Goal: Task Accomplishment & Management: Manage account settings

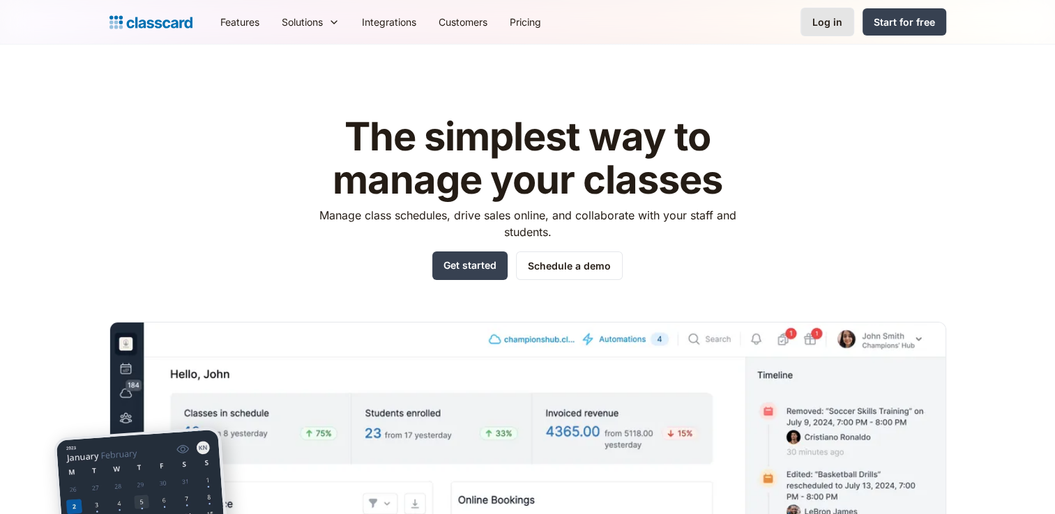
click at [832, 23] on div "Log in" at bounding box center [827, 22] width 30 height 15
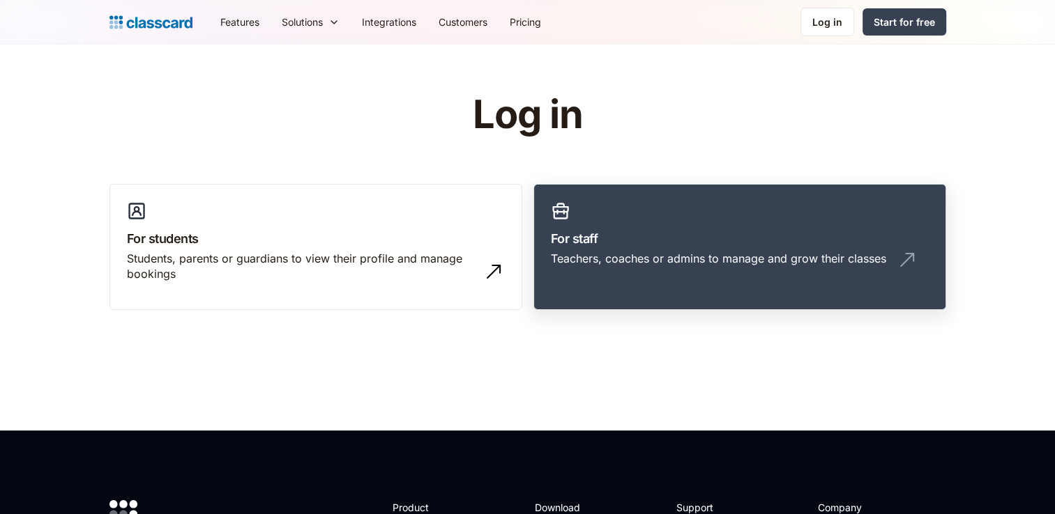
click at [633, 214] on link "For staff Teachers, coaches or admins to manage and grow their classes" at bounding box center [739, 247] width 413 height 127
